Goal: Use online tool/utility: Utilize a website feature to perform a specific function

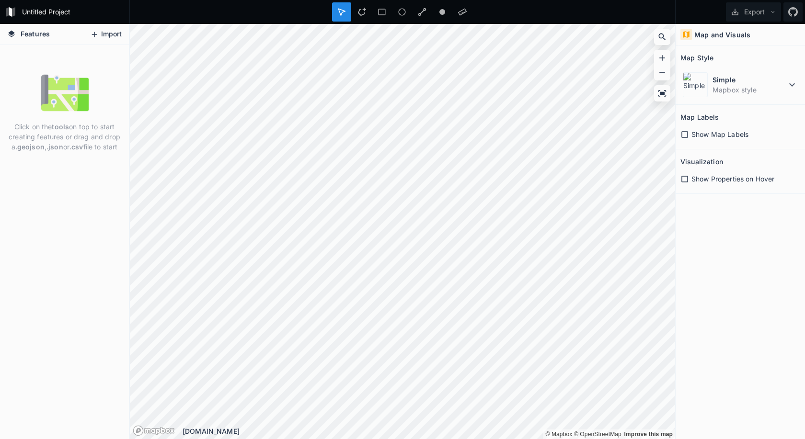
click at [117, 31] on button "Import" at bounding box center [105, 34] width 41 height 15
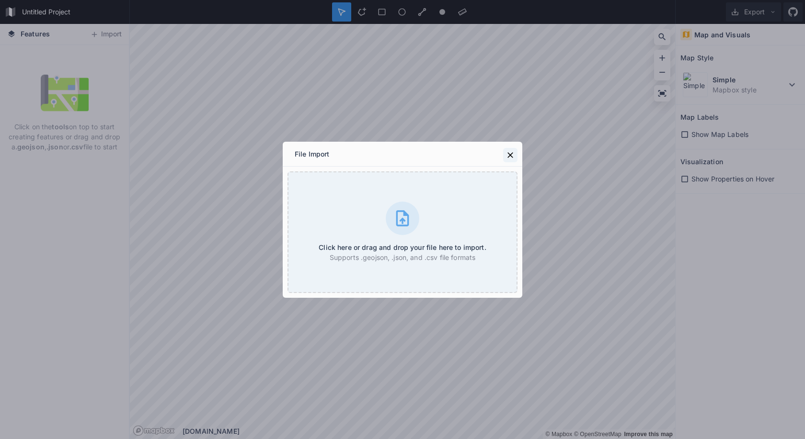
click at [512, 151] on icon at bounding box center [510, 155] width 10 height 10
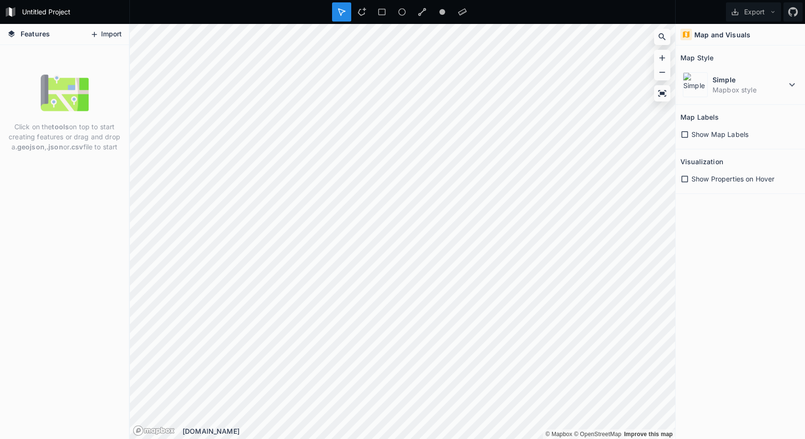
click at [114, 28] on button "Import" at bounding box center [105, 34] width 41 height 15
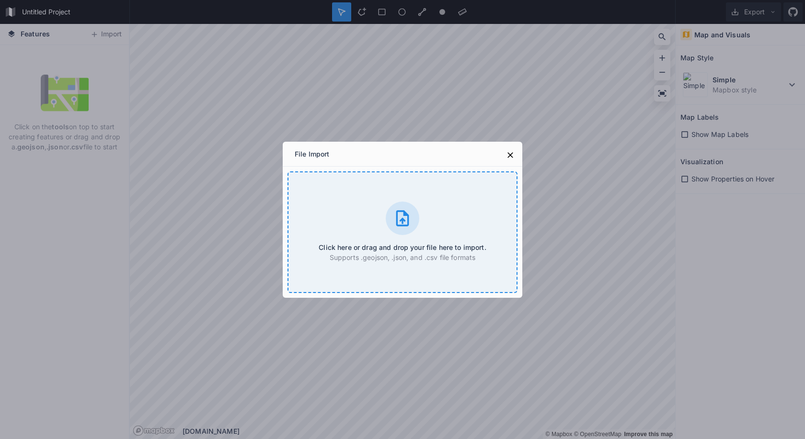
click at [397, 218] on icon at bounding box center [402, 218] width 13 height 16
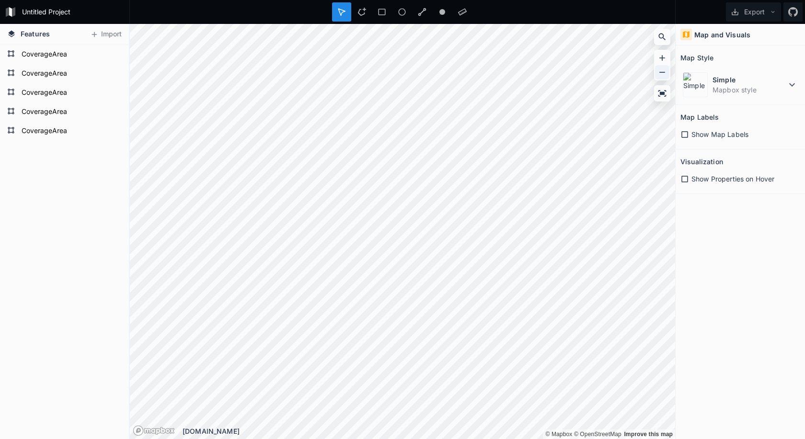
click at [661, 66] on div at bounding box center [662, 72] width 14 height 14
click at [660, 72] on icon at bounding box center [662, 73] width 10 height 10
click at [55, 56] on form "CoverageArea" at bounding box center [70, 54] width 103 height 14
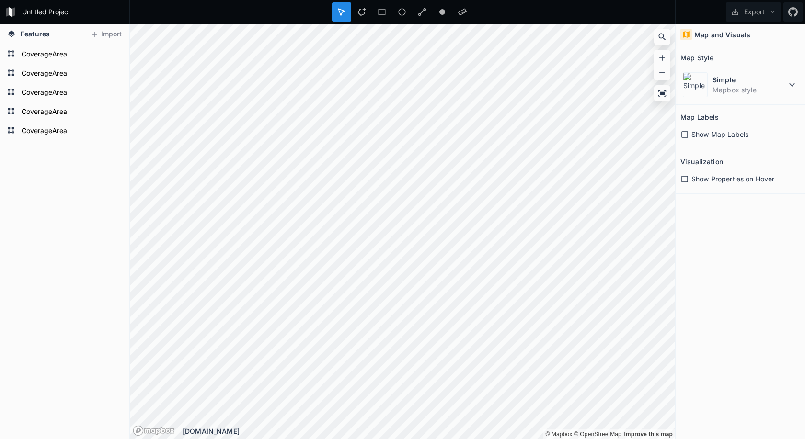
click at [73, 114] on form "CoverageArea" at bounding box center [70, 112] width 103 height 14
click at [37, 24] on div "Features Import CoverageArea CoverageArea CoverageArea CoverageArea CoverageArea" at bounding box center [64, 231] width 129 height 415
click at [58, 54] on form "CoverageArea" at bounding box center [70, 54] width 103 height 14
click at [57, 80] on form "CoverageArea" at bounding box center [70, 74] width 103 height 14
click at [57, 78] on form "CoverageArea" at bounding box center [70, 74] width 103 height 14
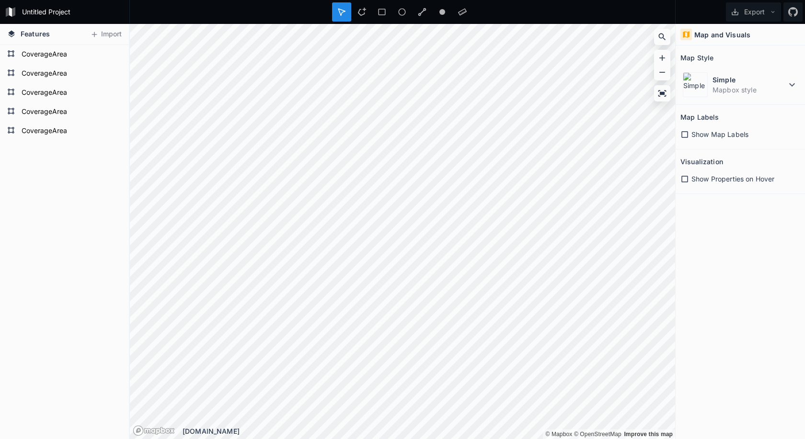
click at [64, 104] on div "CoverageArea" at bounding box center [64, 112] width 129 height 19
click at [58, 138] on div "CoverageArea" at bounding box center [64, 131] width 129 height 19
click at [58, 135] on form "CoverageArea" at bounding box center [70, 131] width 103 height 14
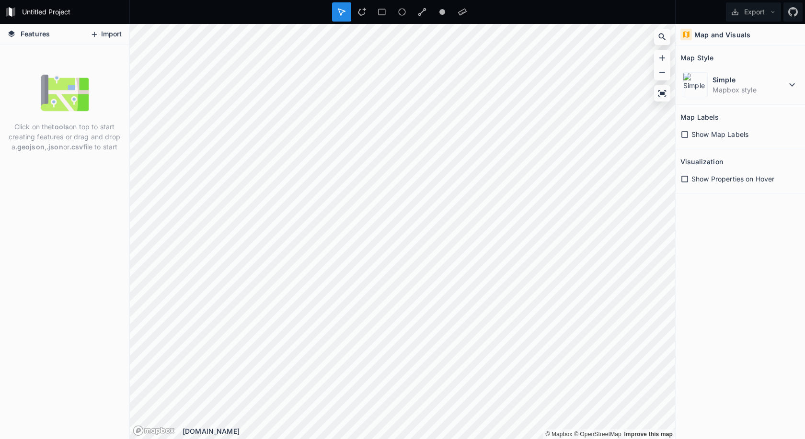
click at [111, 37] on button "Import" at bounding box center [105, 34] width 41 height 15
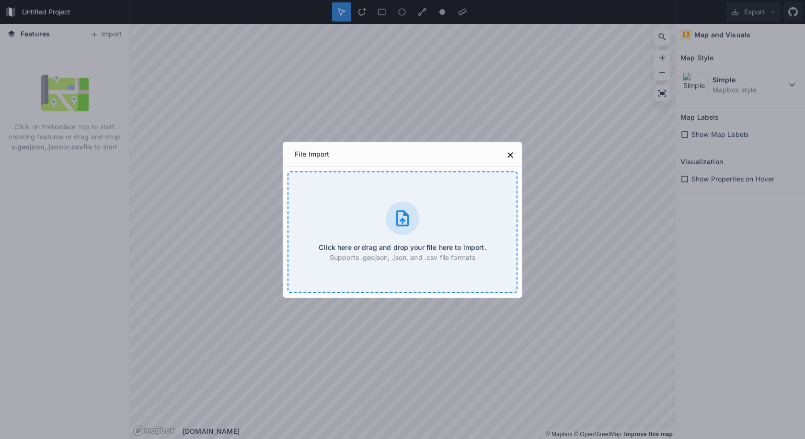
click at [419, 221] on div "Click here or drag and drop your file here to import. Supports .geojson, .json,…" at bounding box center [402, 233] width 230 height 122
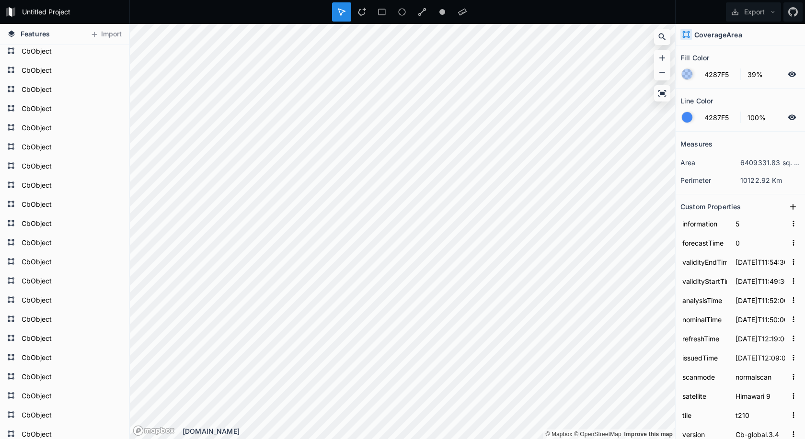
scroll to position [12153, 0]
click at [50, 141] on form "CbObject" at bounding box center [64, 148] width 90 height 14
type input "20"
type input "2025-06-25T12:19:30.000Z"
type input "2025-06-25T12:14:30.000Z"
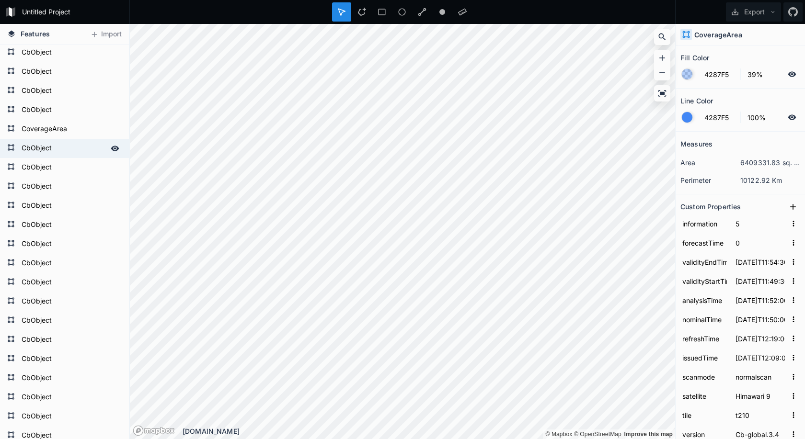
type input "2025-06-25T11:57:00.000Z"
type input "2025-06-25T11:45:00.000Z"
type input "2025-06-25T12:16:00.000Z"
type input "2025-06-25T12:01:00.000Z"
type input "Meteosat 9"
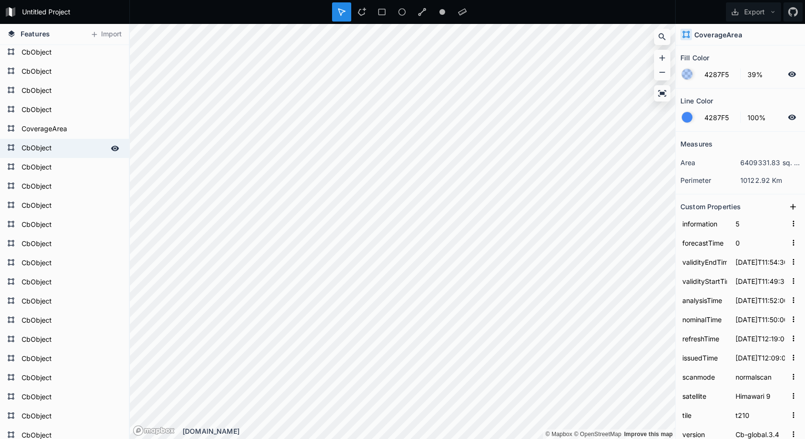
type input "t108"
type input "CbObject"
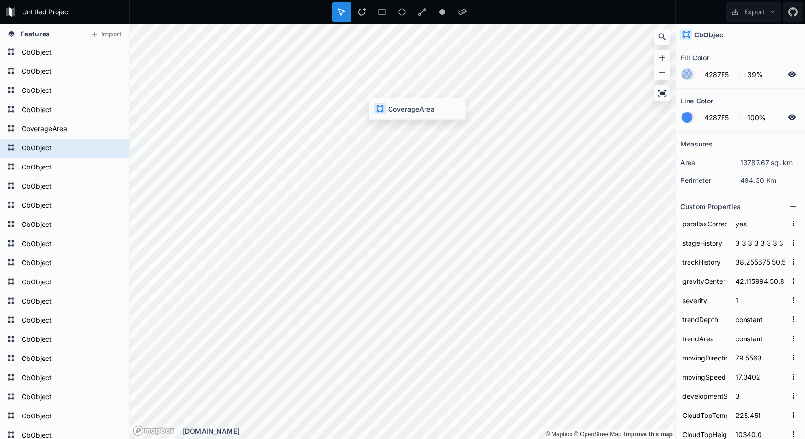
type input "0"
type input "2025-06-25T12:11:30.000Z"
type input "2025-06-25T12:06:30.000Z"
type input "2025-06-25T12:09:00.000Z"
type input "2025-06-25T12:05:00.000Z"
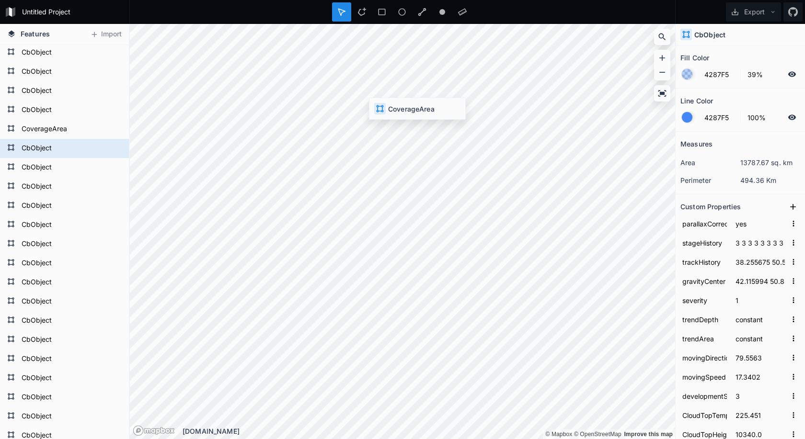
type input "2025-06-25T12:18:00.000Z"
type input "2025-06-25T12:13:00.000Z"
type input "rapidscan"
type input "Meteosat 11"
type input "t106"
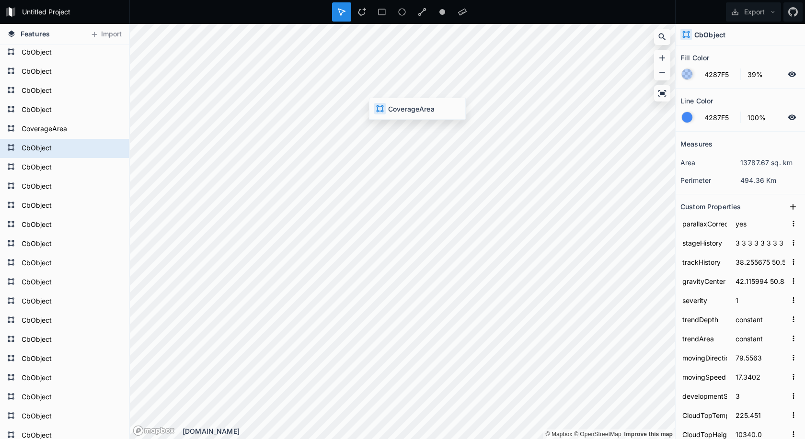
type input "CoverageArea"
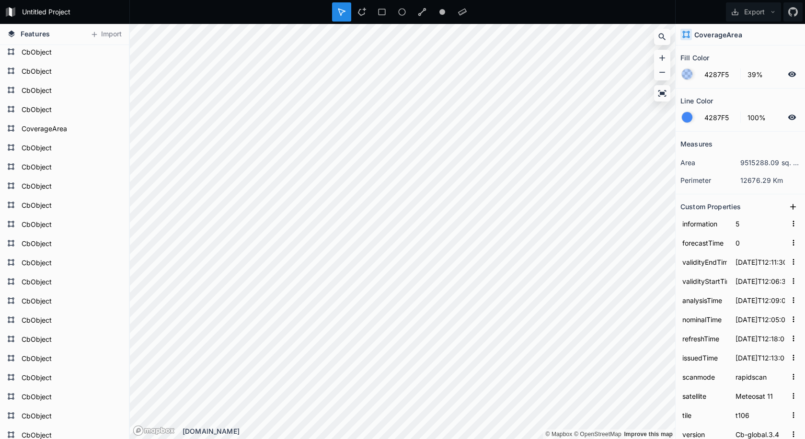
click at [683, 116] on div at bounding box center [687, 117] width 11 height 11
click at [688, 78] on div at bounding box center [687, 74] width 11 height 11
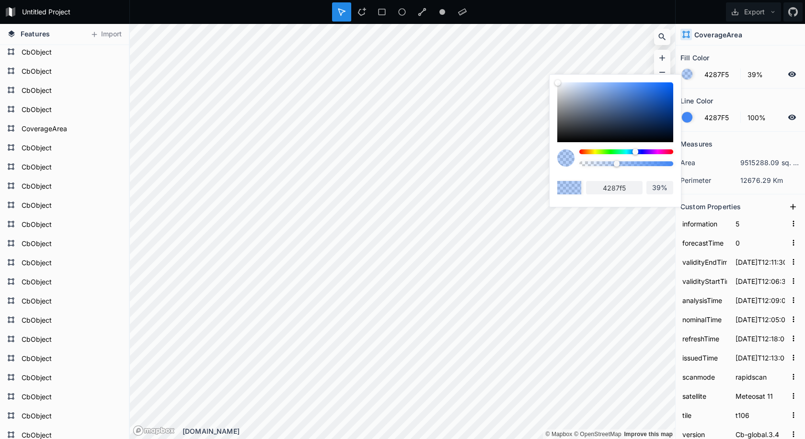
click at [637, 152] on div at bounding box center [637, 151] width 5 height 5
type input "4275F5"
type input "4275f5"
drag, startPoint x: 636, startPoint y: 152, endPoint x: 583, endPoint y: 153, distance: 53.2
click at [577, 152] on div at bounding box center [615, 161] width 116 height 24
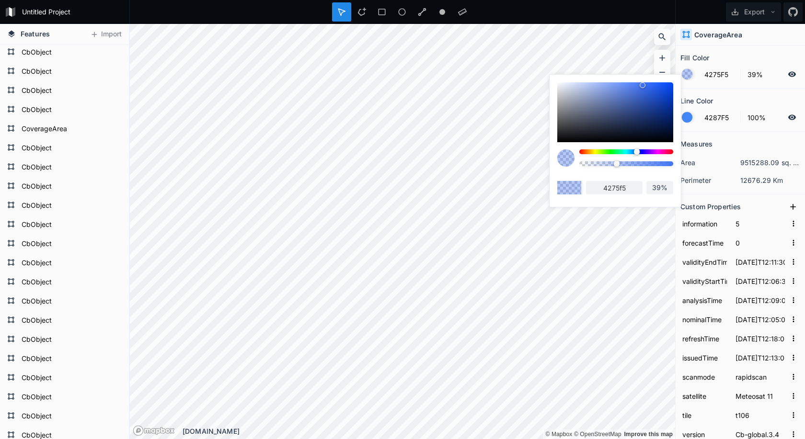
type input "F54242"
type input "f54242"
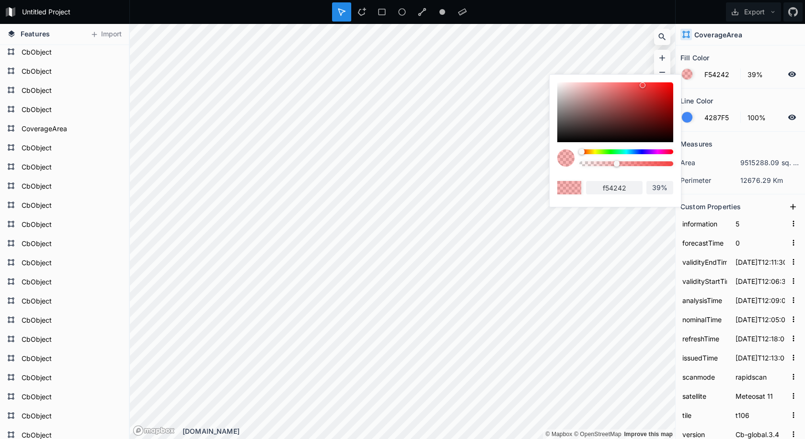
click at [583, 153] on div at bounding box center [582, 152] width 6 height 6
type input "F55442"
type input "f55442"
click at [747, 82] on form "F55442 39%" at bounding box center [740, 74] width 120 height 18
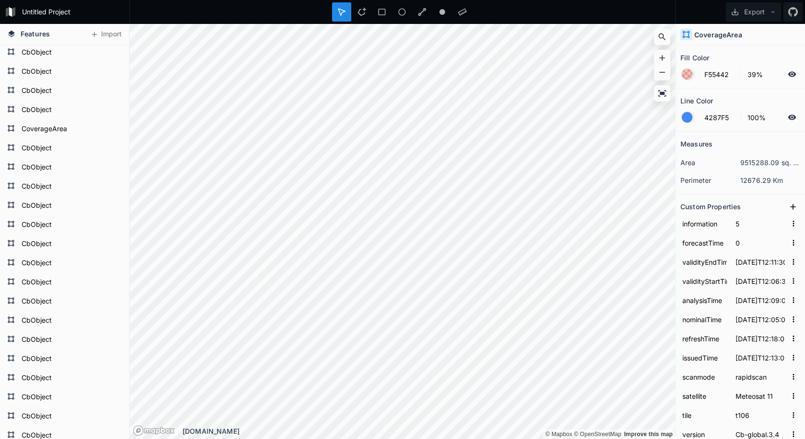
click at [794, 72] on icon at bounding box center [792, 73] width 8 height 5
type input "4287F5"
type input "LightningObject"
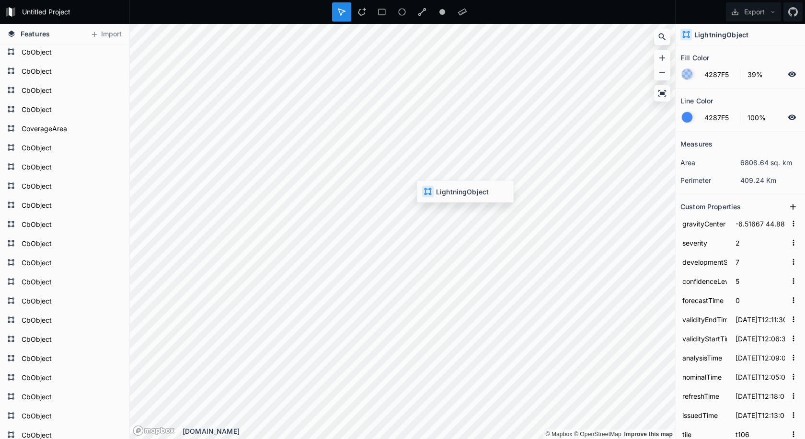
type input "-4.78965 45.2586"
type input "F55442"
type input "CoverageArea"
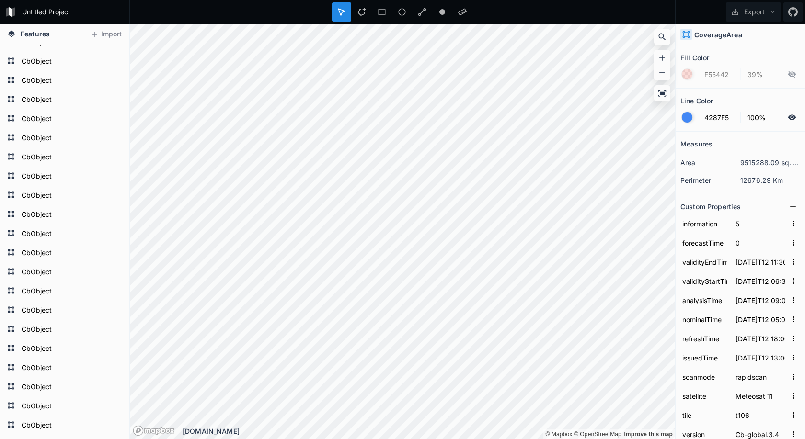
scroll to position [11517, 0]
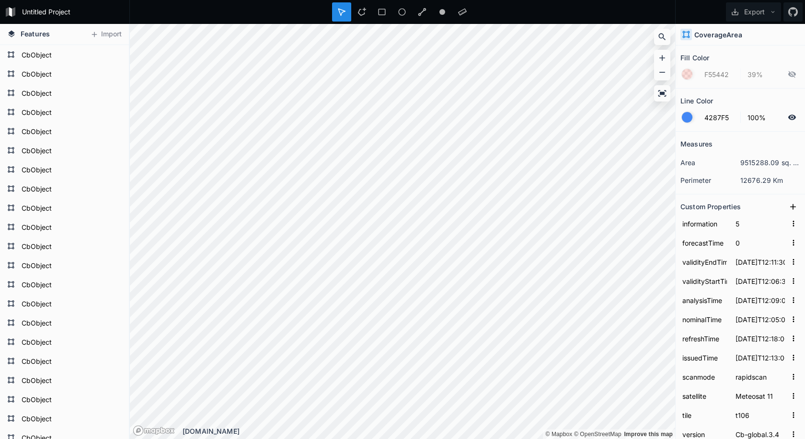
click at [41, 20] on div "Untitled Project" at bounding box center [64, 12] width 129 height 24
click at [34, 34] on span "Features" at bounding box center [35, 34] width 29 height 10
click at [12, 34] on icon at bounding box center [11, 33] width 7 height 7
click at [57, 69] on form "CbObject" at bounding box center [64, 75] width 90 height 14
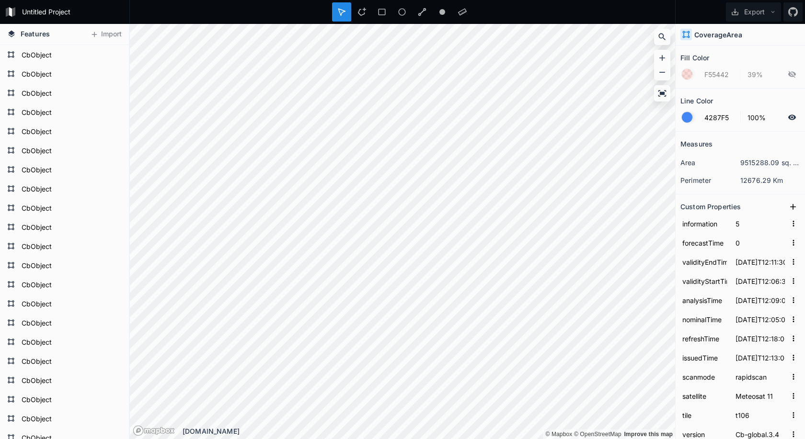
type input "4287F5"
type input "15"
type input "2025-06-25T12:14:30.000Z"
type input "2025-06-25T12:09:30.000Z"
type input "2025-06-25T11:57:00.000Z"
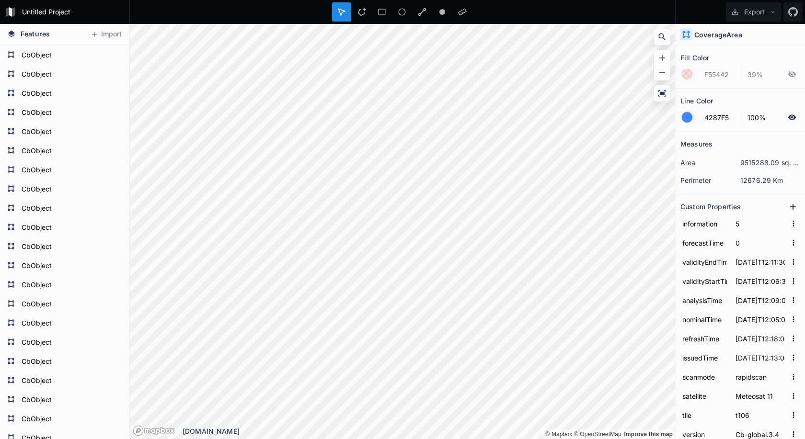
type input "2025-06-25T11:45:00.000Z"
type input "2025-06-25T12:16:00.000Z"
type input "2025-06-25T12:01:00.000Z"
type input "t108"
type input "CbObject"
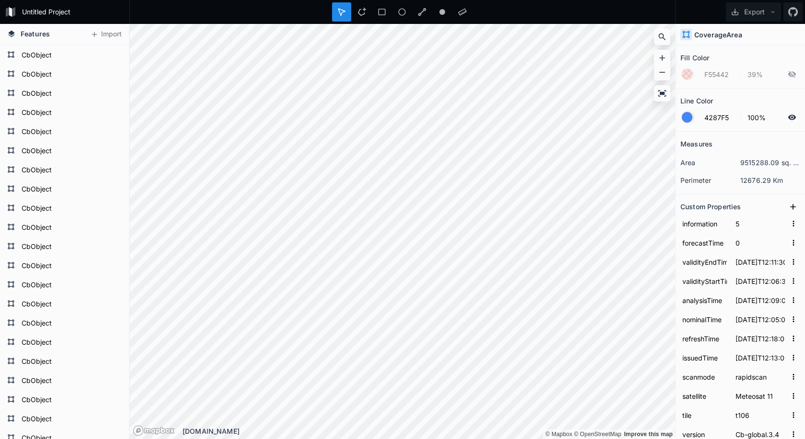
type input "normalscan"
type input "Meteosat 9"
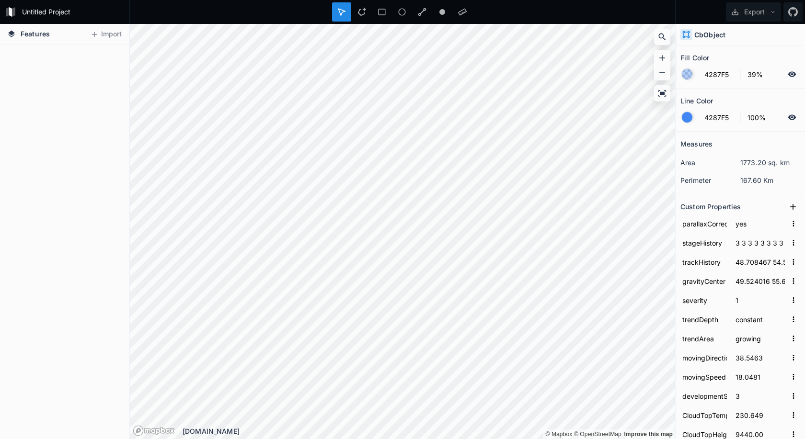
scroll to position [0, 0]
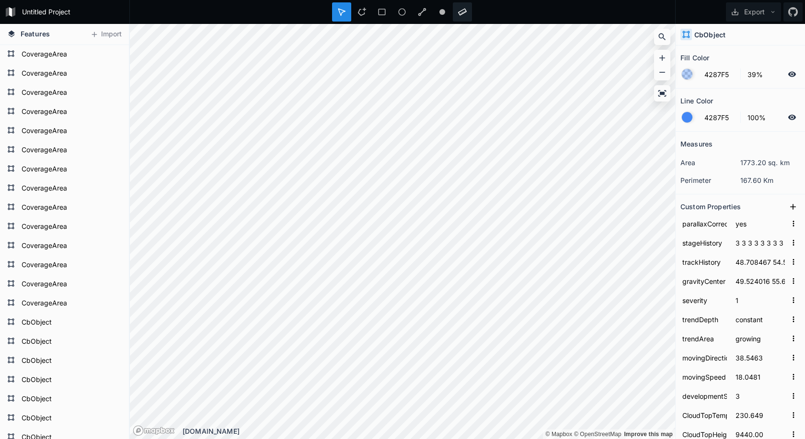
click at [464, 14] on icon at bounding box center [462, 12] width 9 height 9
